Goal: Task Accomplishment & Management: Manage account settings

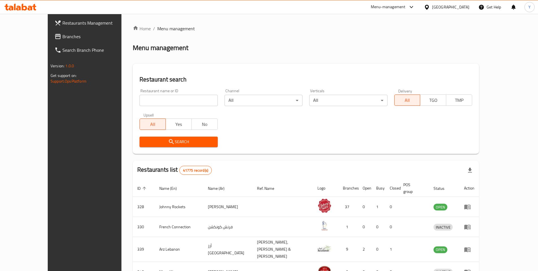
click at [140, 101] on input "search" at bounding box center [179, 100] width 78 height 11
paste input "642418"
type input "642418"
click button "Search" at bounding box center [179, 141] width 78 height 10
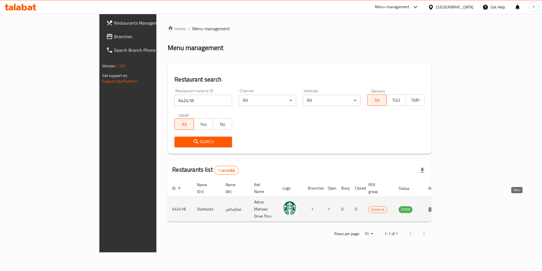
click at [435, 206] on icon "enhanced table" at bounding box center [432, 209] width 7 height 7
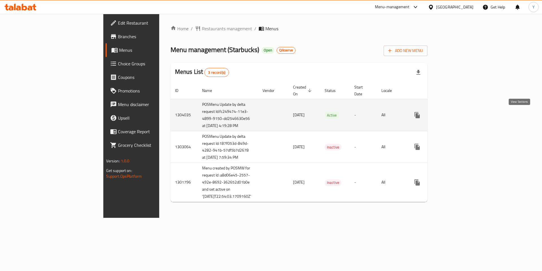
click at [461, 114] on icon "enhanced table" at bounding box center [458, 114] width 5 height 5
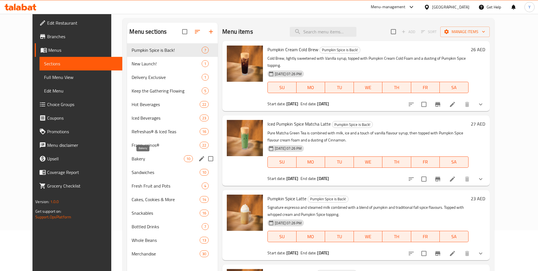
scroll to position [42, 0]
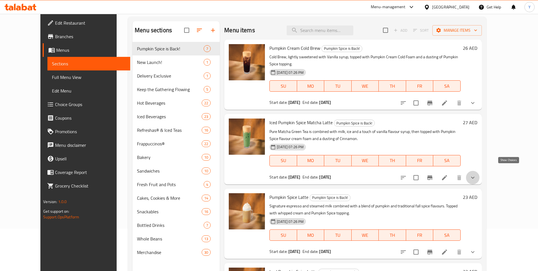
click at [476, 174] on icon "show more" at bounding box center [472, 177] width 7 height 7
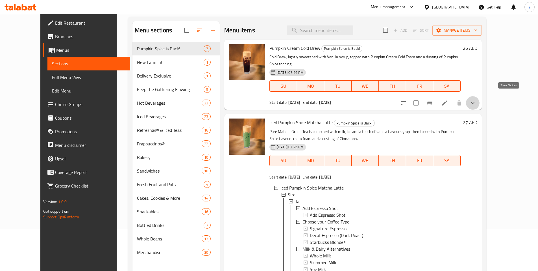
click at [476, 99] on icon "show more" at bounding box center [472, 102] width 7 height 7
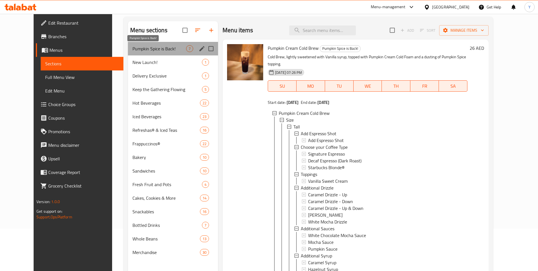
click at [165, 46] on span "Pumpkin Spice is Back!" at bounding box center [159, 48] width 54 height 7
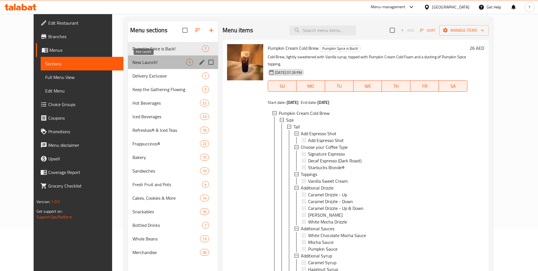
click at [149, 65] on span "New Launch!" at bounding box center [159, 62] width 54 height 7
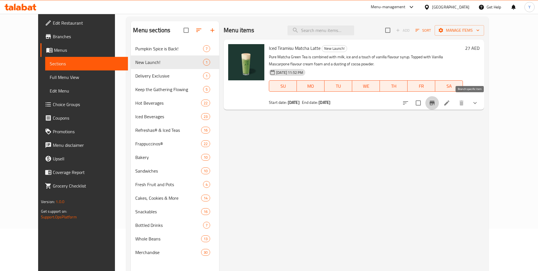
click at [436, 101] on icon "Branch-specific-item" at bounding box center [432, 102] width 7 height 7
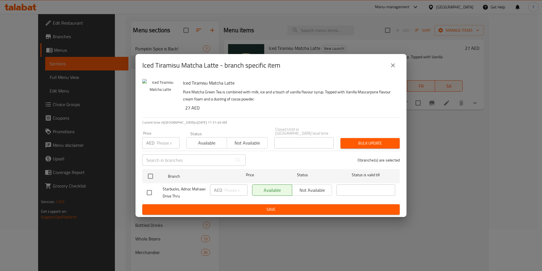
click at [395, 63] on icon "close" at bounding box center [393, 65] width 7 height 7
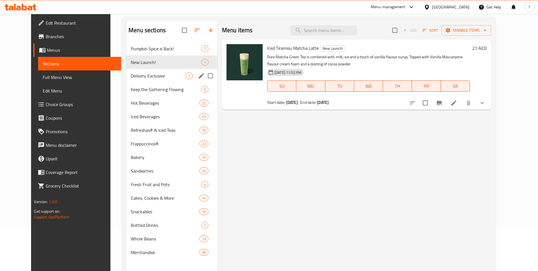
click at [134, 70] on div "Delivery Exclusive 1" at bounding box center [171, 76] width 91 height 14
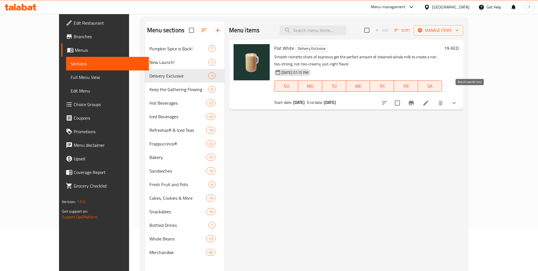
click at [415, 99] on icon "Branch-specific-item" at bounding box center [411, 102] width 7 height 7
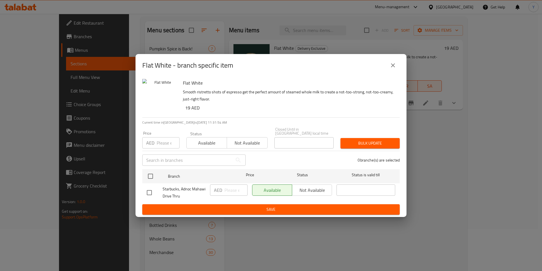
click at [395, 64] on icon "close" at bounding box center [393, 65] width 7 height 7
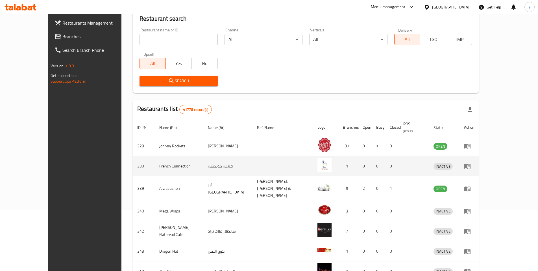
scroll to position [48, 0]
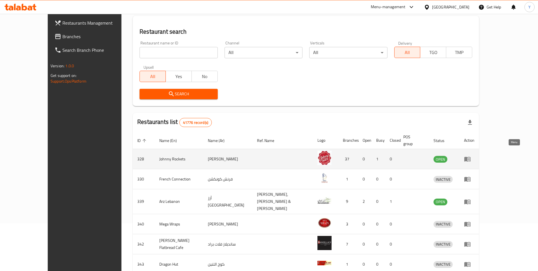
click at [470, 158] on icon "enhanced table" at bounding box center [469, 159] width 2 height 2
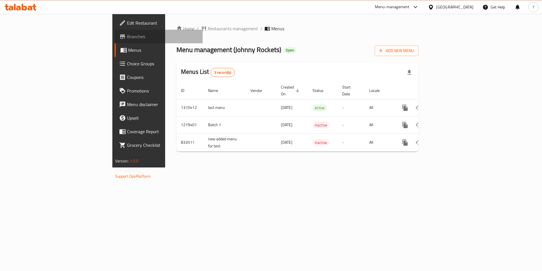
click at [127, 34] on span "Branches" at bounding box center [162, 36] width 71 height 7
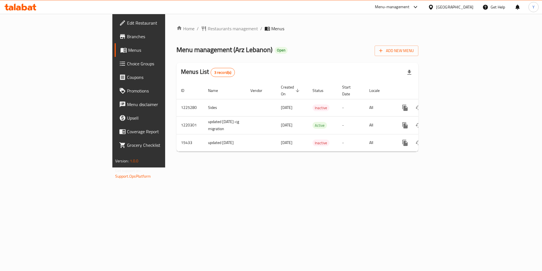
click at [127, 22] on span "Edit Restaurant" at bounding box center [162, 22] width 71 height 7
